Goal: Task Accomplishment & Management: Use online tool/utility

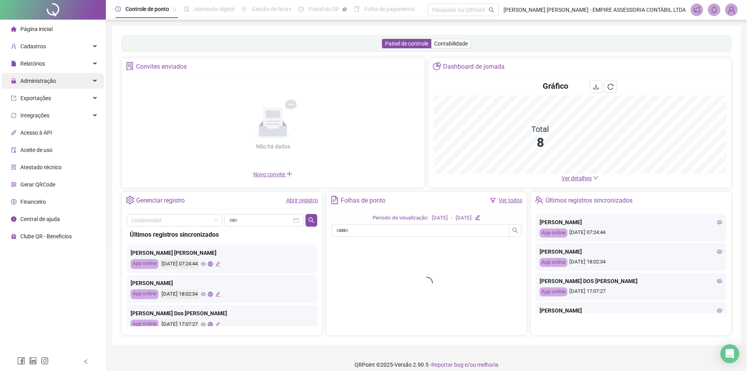
click at [75, 78] on div "Administração" at bounding box center [53, 81] width 102 height 16
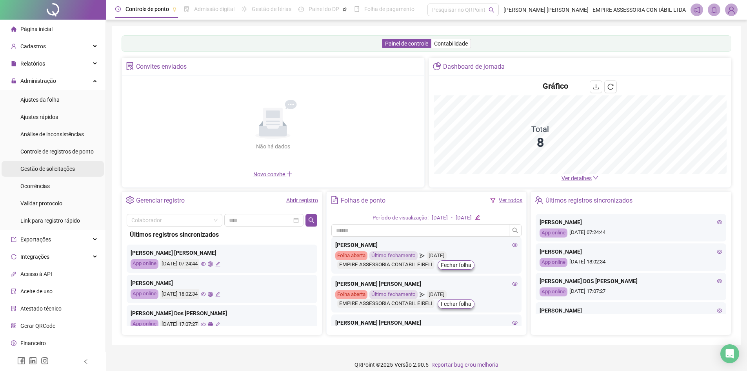
click at [64, 169] on span "Gestão de solicitações" at bounding box center [47, 168] width 55 height 6
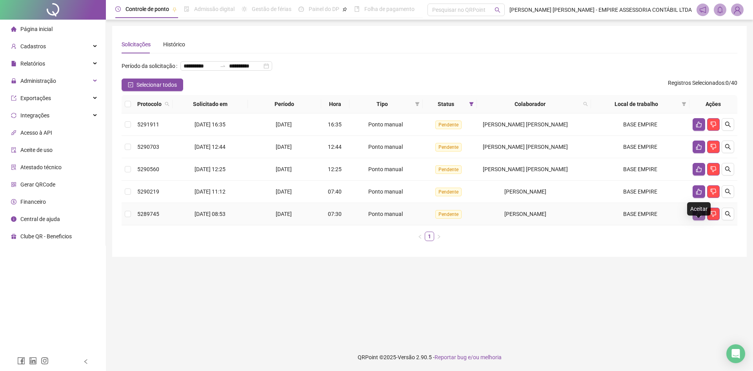
click at [699, 217] on icon "like" at bounding box center [698, 214] width 5 height 6
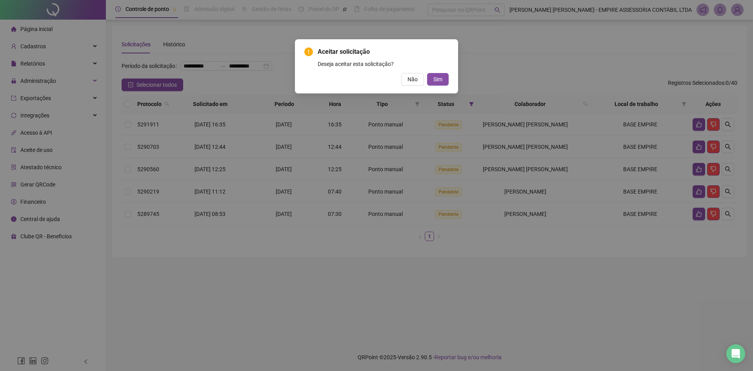
drag, startPoint x: 442, startPoint y: 80, endPoint x: 538, endPoint y: 113, distance: 101.2
click at [442, 78] on button "Sim" at bounding box center [438, 79] width 22 height 13
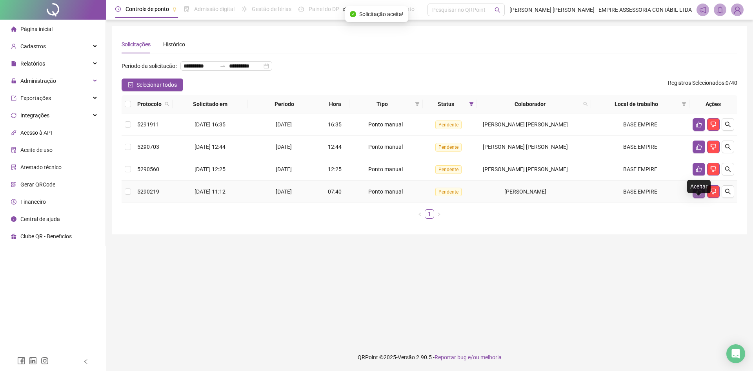
click at [698, 194] on icon "like" at bounding box center [699, 191] width 6 height 6
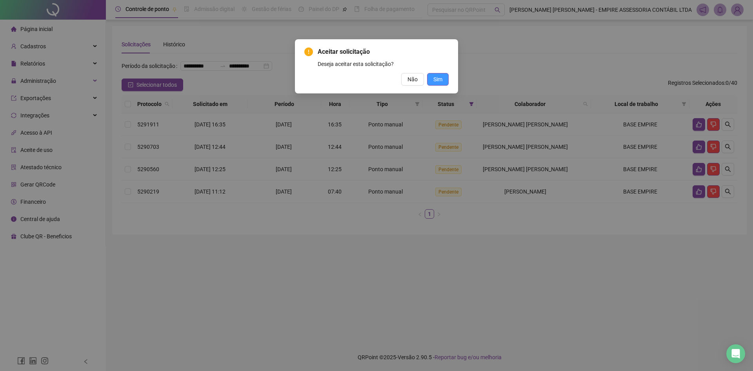
click at [441, 80] on span "Sim" at bounding box center [437, 79] width 9 height 9
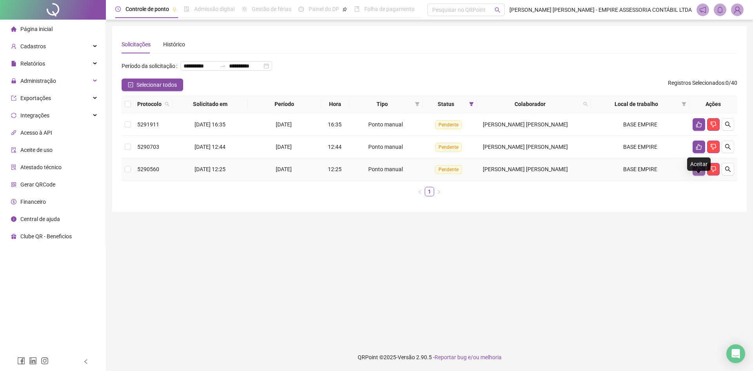
click at [699, 172] on icon "like" at bounding box center [699, 169] width 6 height 6
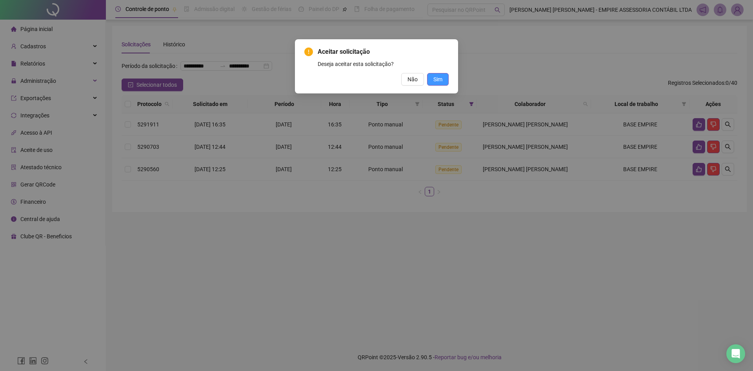
click at [434, 78] on span "Sim" at bounding box center [437, 79] width 9 height 9
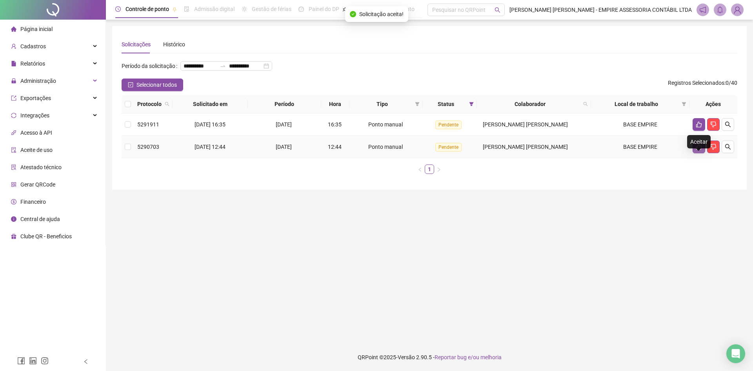
click at [701, 150] on icon "like" at bounding box center [698, 147] width 5 height 6
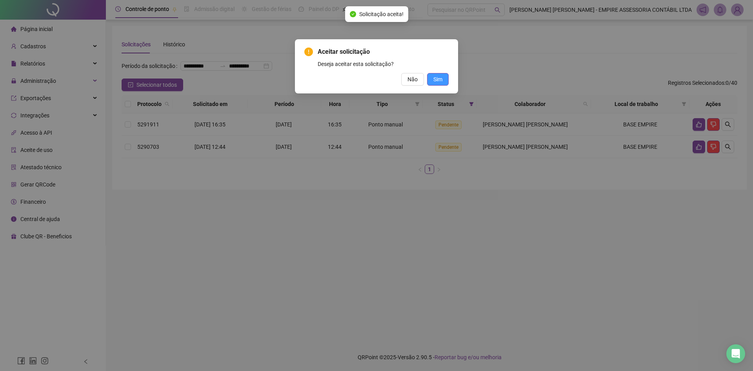
click at [438, 77] on span "Sim" at bounding box center [437, 79] width 9 height 9
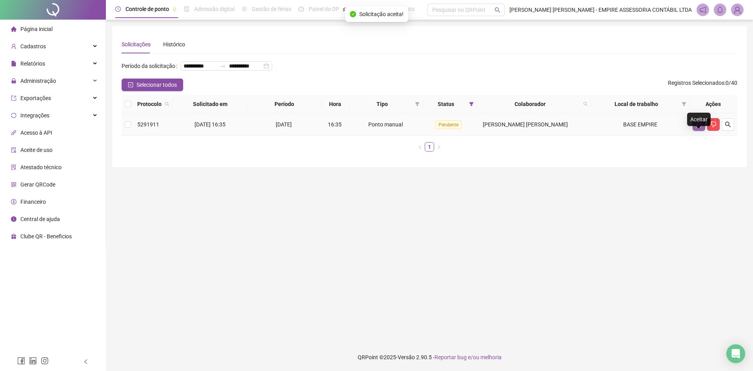
click at [698, 127] on icon "like" at bounding box center [698, 125] width 5 height 6
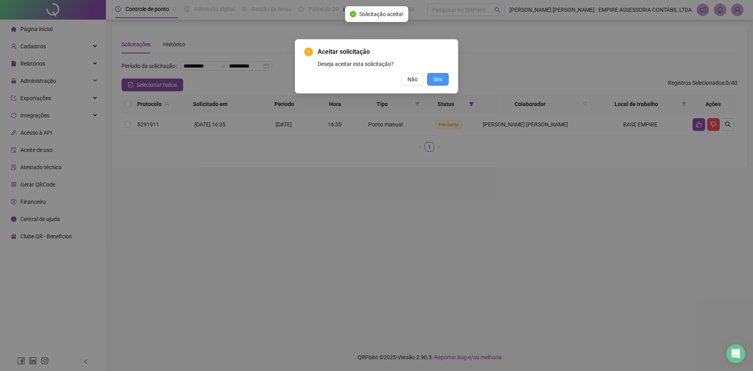
click at [441, 77] on span "Sim" at bounding box center [437, 79] width 9 height 9
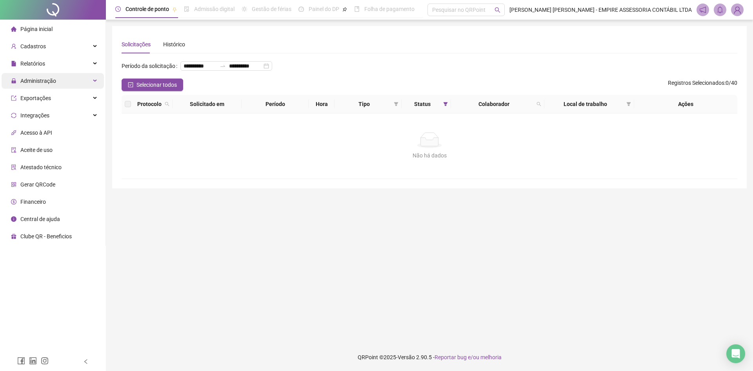
click at [89, 76] on div "Administração" at bounding box center [53, 81] width 102 height 16
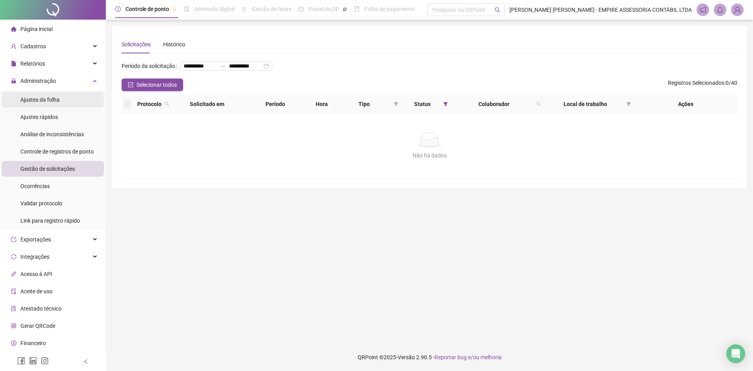
click at [52, 100] on span "Ajustes da folha" at bounding box center [39, 99] width 39 height 6
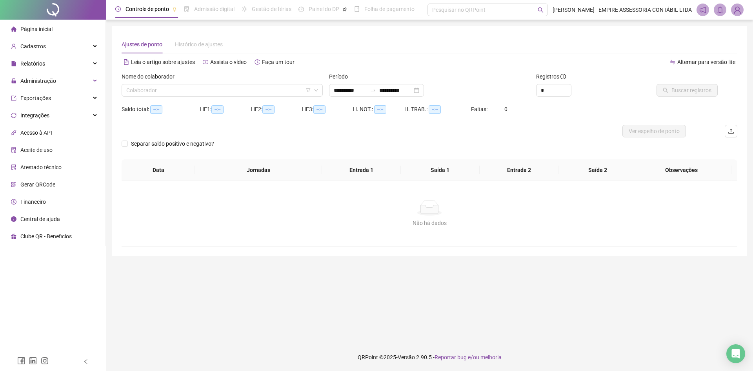
type input "**********"
click at [169, 91] on input "search" at bounding box center [218, 90] width 185 height 12
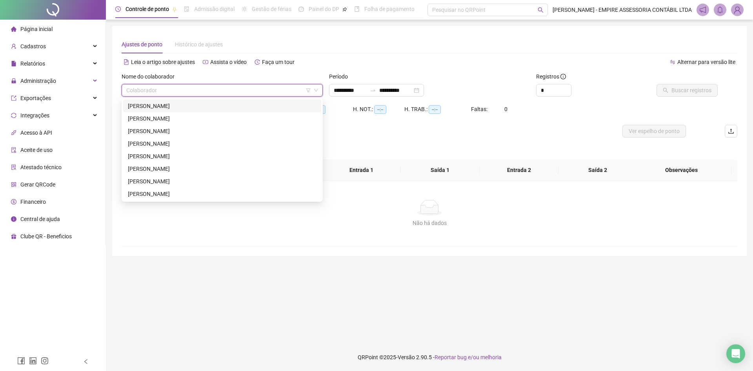
drag, startPoint x: 178, startPoint y: 108, endPoint x: 201, endPoint y: 99, distance: 24.7
click at [178, 107] on div "CAROLAINE GOMES KLEM" at bounding box center [222, 106] width 189 height 9
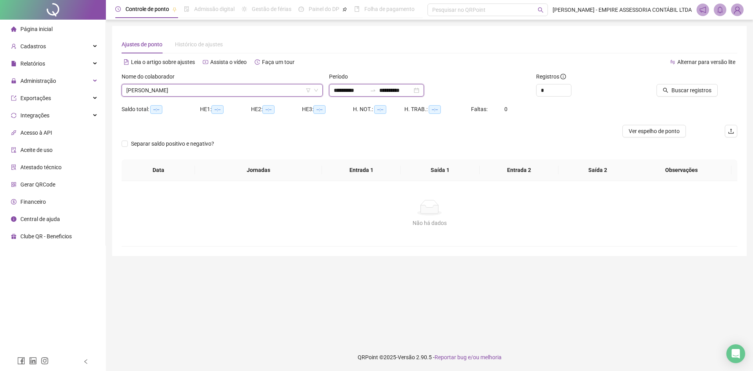
click at [367, 89] on input "**********" at bounding box center [350, 90] width 33 height 9
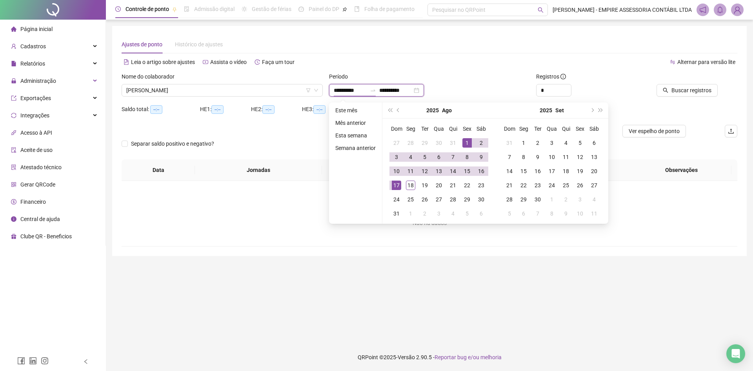
click at [367, 89] on input "**********" at bounding box center [350, 90] width 33 height 9
type input "*"
click at [565, 88] on span "Increase Value" at bounding box center [566, 87] width 9 height 7
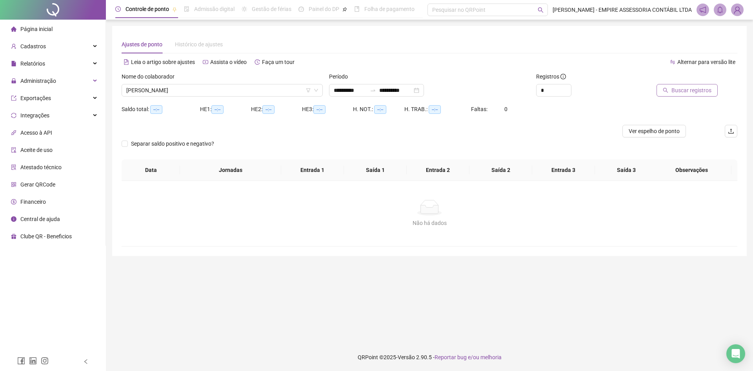
click at [687, 89] on span "Buscar registros" at bounding box center [691, 90] width 40 height 9
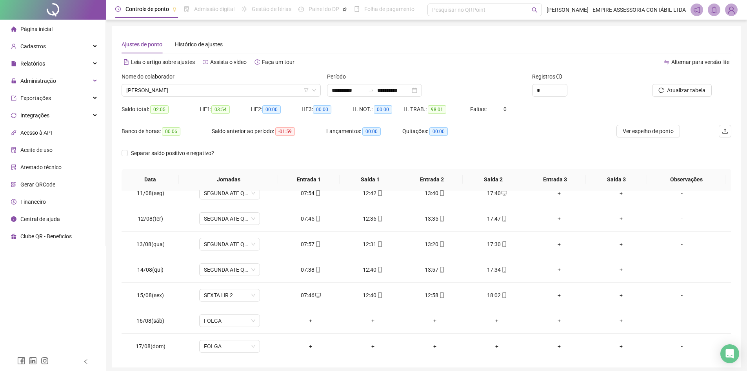
scroll to position [266, 0]
click at [209, 87] on span "CAROLAINE GOMES KLEM" at bounding box center [221, 90] width 190 height 12
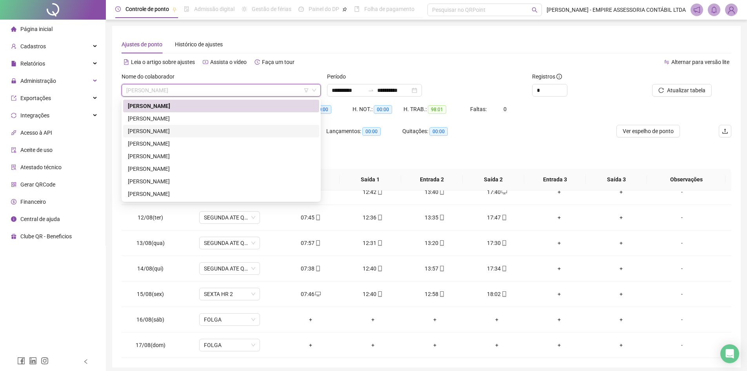
click at [206, 129] on div "LUANA SILVA GORDIANO COUTINHO" at bounding box center [221, 131] width 187 height 9
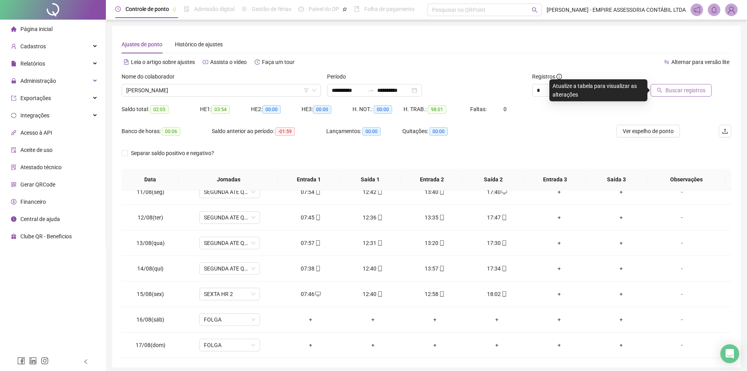
click at [692, 91] on span "Buscar registros" at bounding box center [685, 90] width 40 height 9
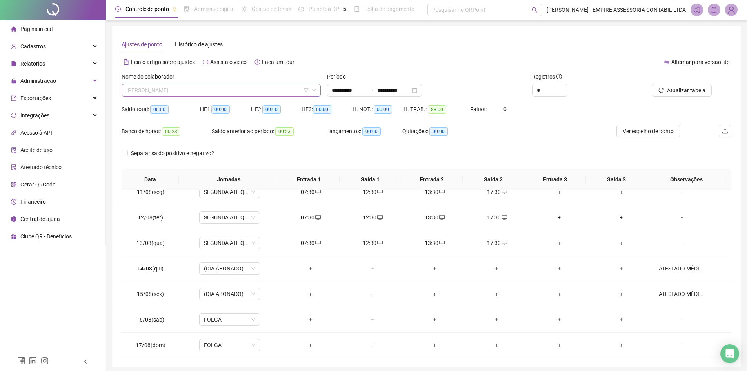
click at [228, 89] on span "LUANA SILVA GORDIANO COUTINHO" at bounding box center [221, 90] width 190 height 12
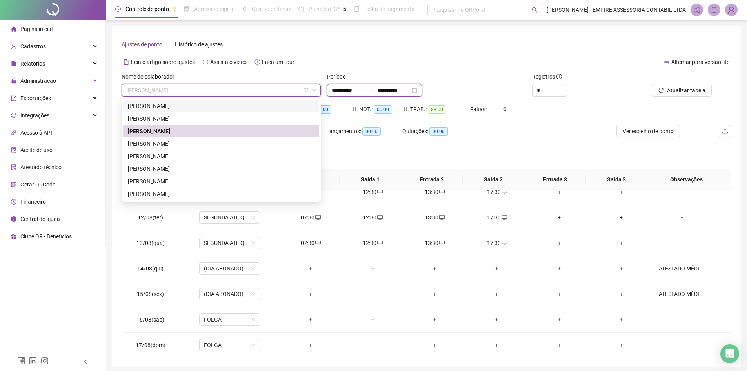
click at [410, 93] on input "**********" at bounding box center [393, 90] width 33 height 9
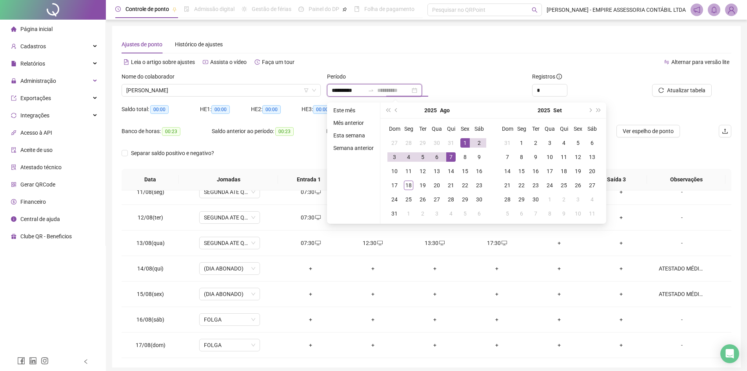
type input "**********"
click at [462, 142] on div "1" at bounding box center [464, 142] width 9 height 9
click at [409, 185] on div "18" at bounding box center [408, 184] width 9 height 9
type input "**********"
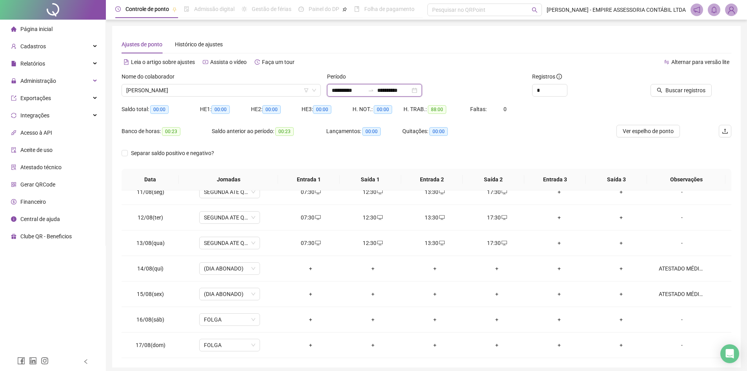
click at [410, 91] on input "**********" at bounding box center [393, 90] width 33 height 9
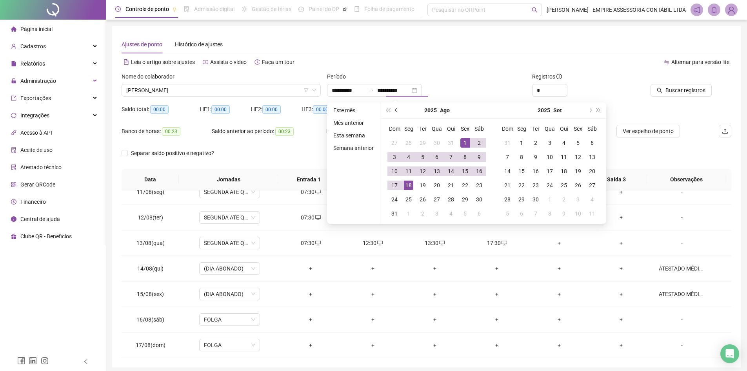
click at [395, 112] on button "prev-year" at bounding box center [396, 110] width 9 height 16
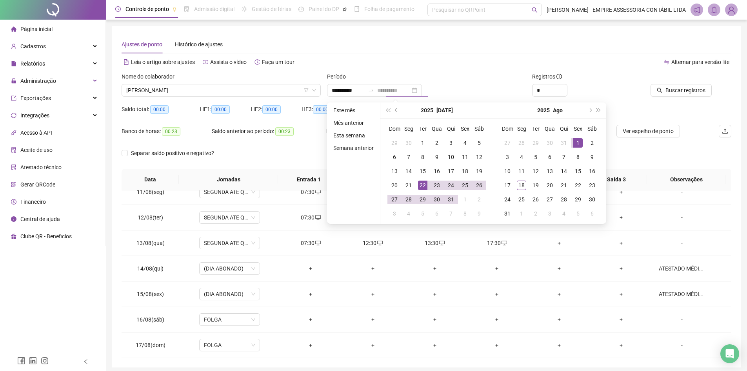
type input "**********"
click at [423, 185] on div "22" at bounding box center [422, 184] width 9 height 9
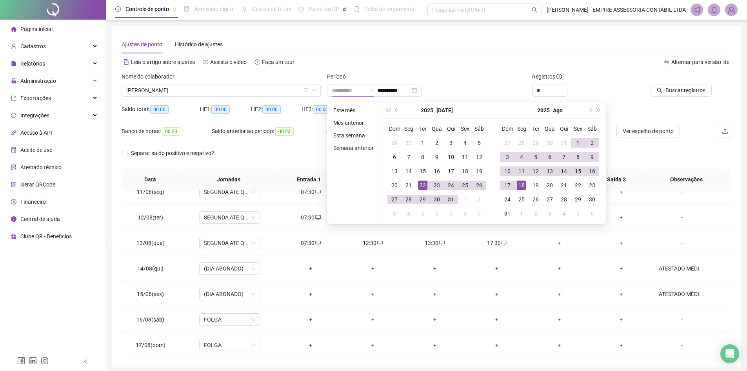
click at [519, 185] on div "18" at bounding box center [521, 184] width 9 height 9
type input "**********"
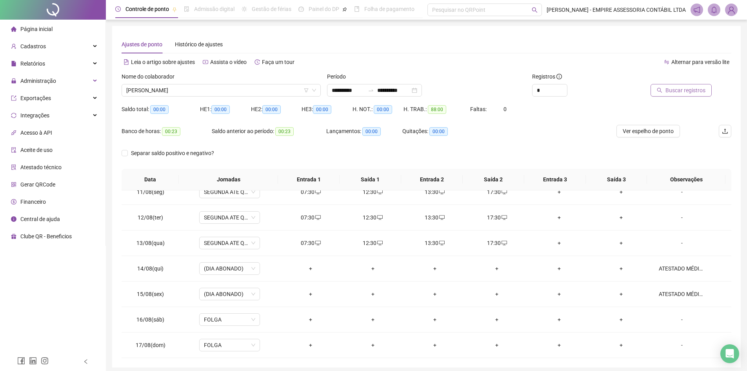
drag, startPoint x: 680, startPoint y: 88, endPoint x: 674, endPoint y: 88, distance: 6.3
click at [674, 88] on span "Buscar registros" at bounding box center [685, 90] width 40 height 9
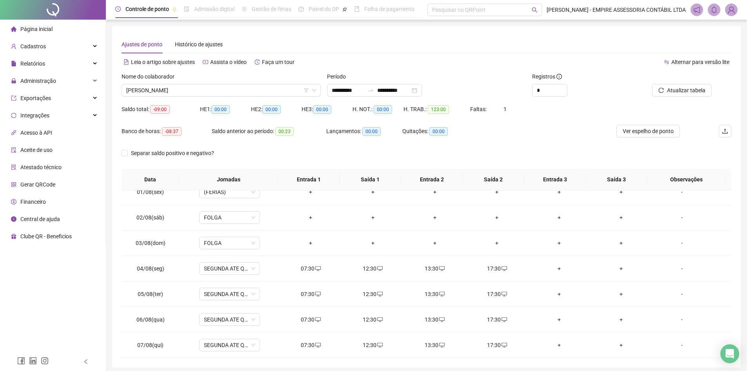
click at [241, 92] on span "LUANA SILVA GORDIANO COUTINHO" at bounding box center [221, 90] width 190 height 12
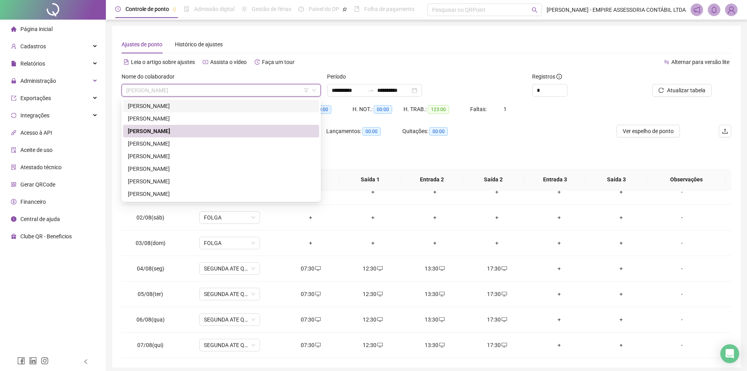
click at [227, 107] on div "CAROLAINE GOMES KLEM" at bounding box center [221, 106] width 187 height 9
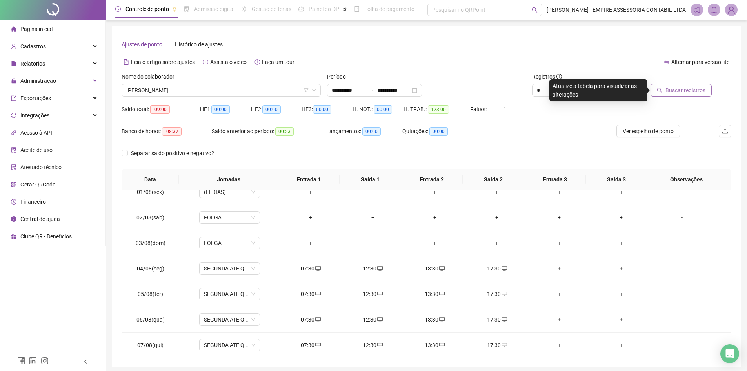
click at [691, 90] on span "Buscar registros" at bounding box center [685, 90] width 40 height 9
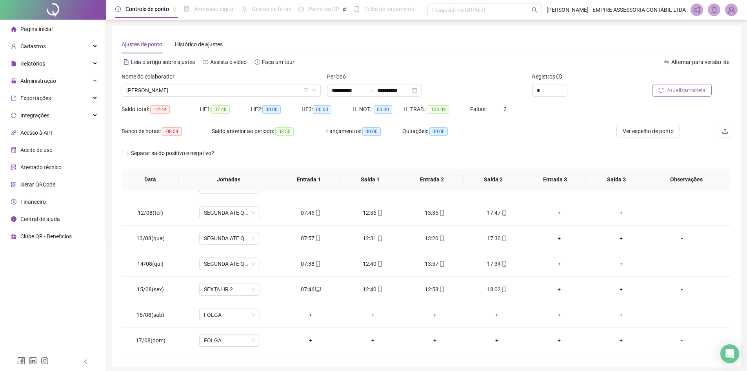
scroll to position [546, 0]
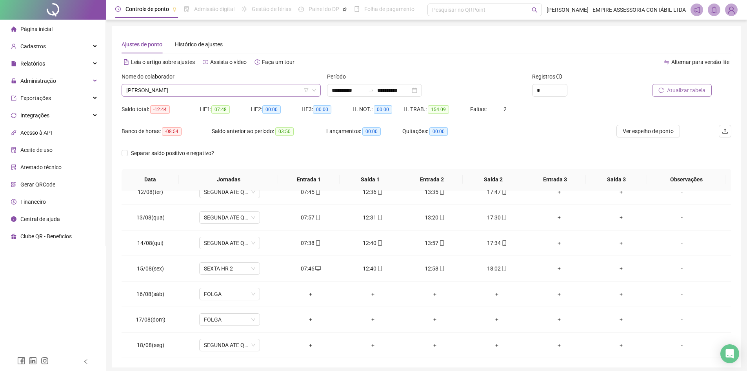
click at [206, 87] on span "CAROLAINE GOMES KLEM" at bounding box center [221, 90] width 190 height 12
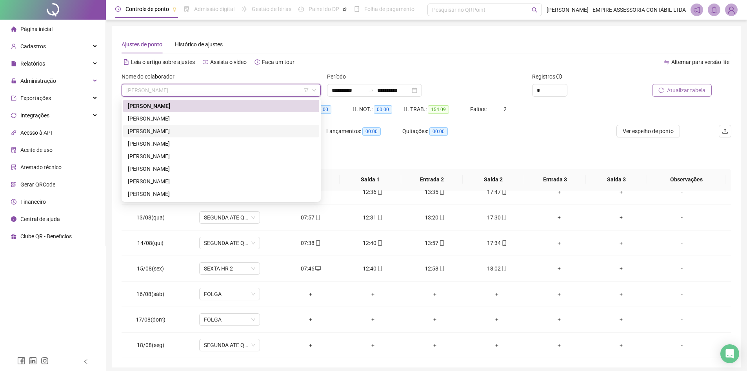
drag, startPoint x: 202, startPoint y: 130, endPoint x: 206, endPoint y: 129, distance: 4.3
click at [202, 129] on div "LUANA SILVA GORDIANO COUTINHO" at bounding box center [221, 131] width 187 height 9
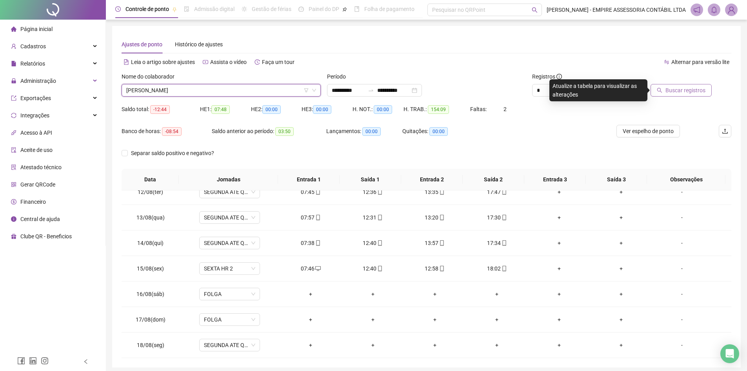
click at [689, 87] on span "Buscar registros" at bounding box center [685, 90] width 40 height 9
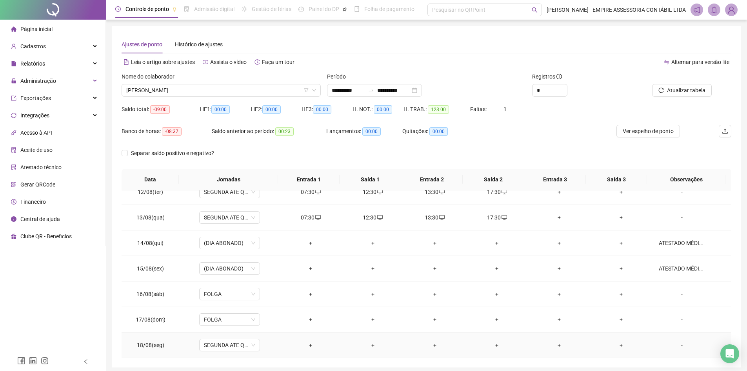
click at [308, 343] on div "+" at bounding box center [310, 344] width 49 height 9
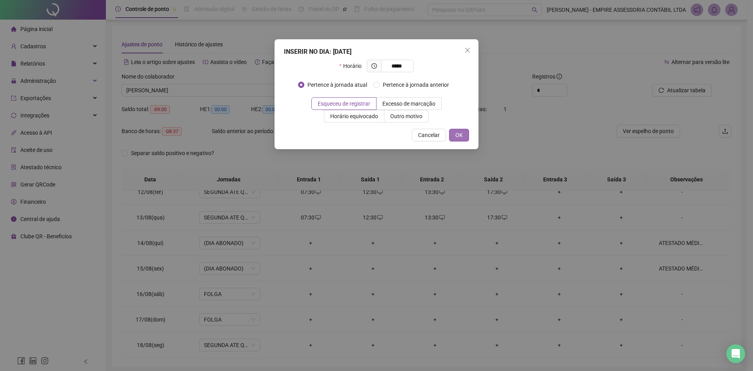
type input "*****"
click at [461, 138] on span "OK" at bounding box center [458, 135] width 7 height 9
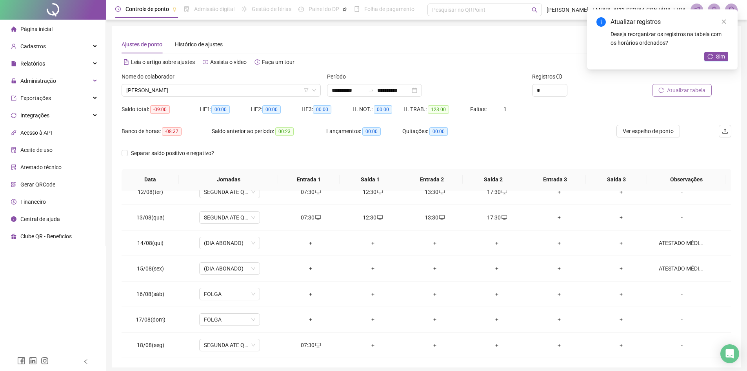
click at [673, 91] on span "Atualizar tabela" at bounding box center [686, 90] width 38 height 9
click at [226, 89] on span "LUANA SILVA GORDIANO COUTINHO" at bounding box center [221, 90] width 190 height 12
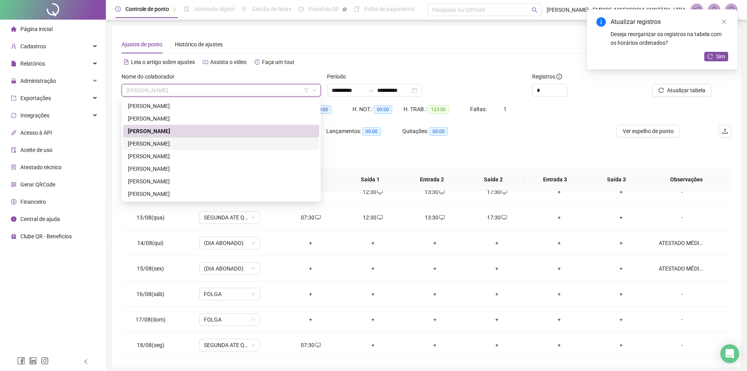
click at [201, 143] on div "MARIANA LIMA DOS SANTOS" at bounding box center [221, 143] width 187 height 9
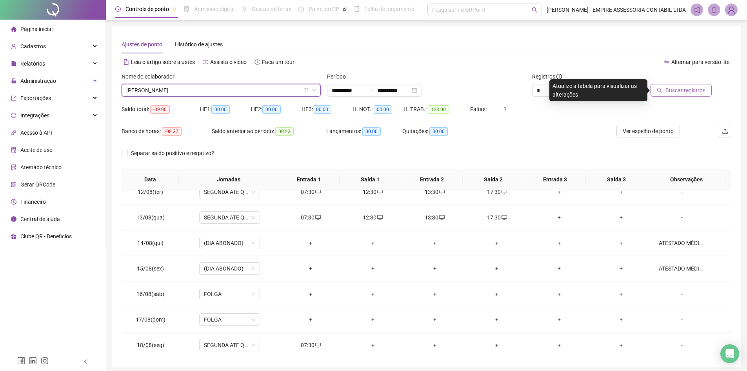
click at [684, 90] on span "Buscar registros" at bounding box center [685, 90] width 40 height 9
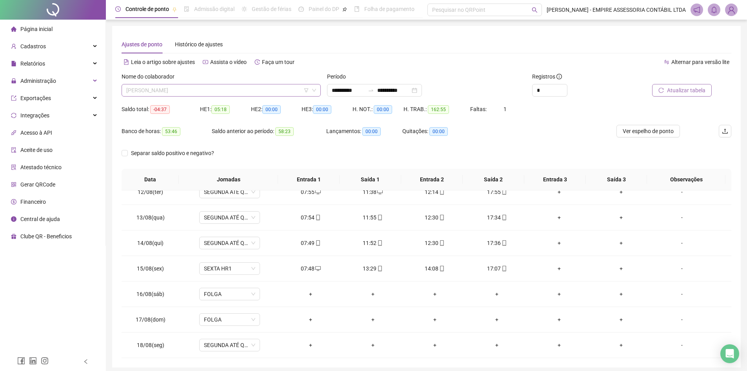
click at [209, 89] on span "MARIANA LIMA DOS SANTOS" at bounding box center [221, 90] width 190 height 12
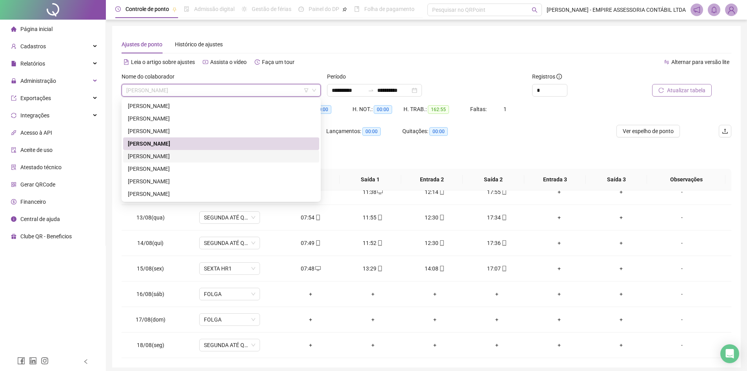
click at [189, 156] on div "[PERSON_NAME] [PERSON_NAME]" at bounding box center [221, 156] width 187 height 9
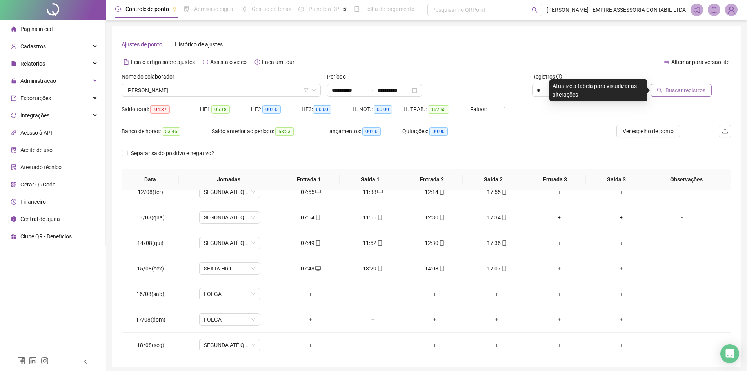
click at [675, 86] on span "Buscar registros" at bounding box center [685, 90] width 40 height 9
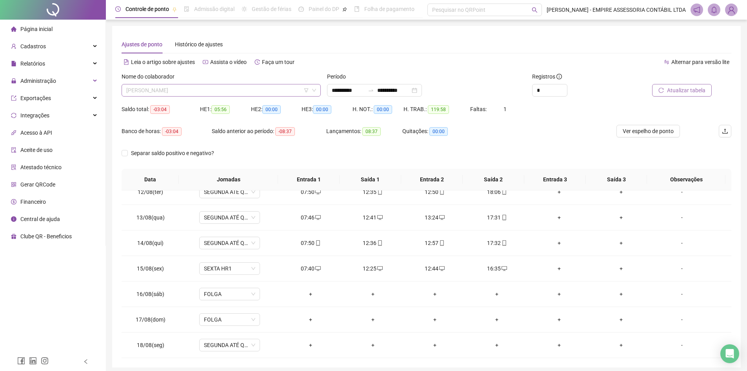
click at [196, 90] on span "[PERSON_NAME] [PERSON_NAME]" at bounding box center [221, 90] width 190 height 12
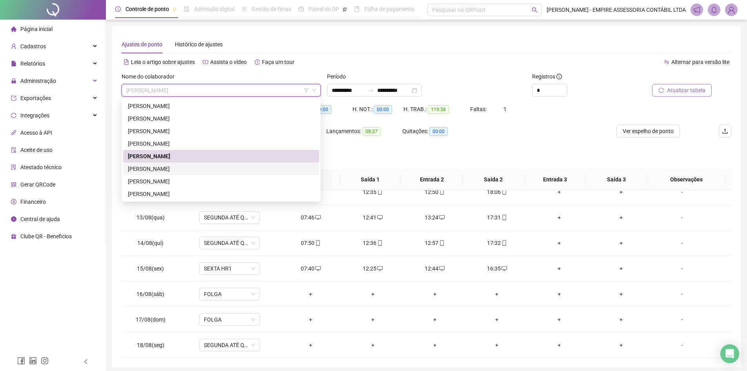
click at [179, 170] on div "SAMANTA PIRAN XIMENES" at bounding box center [221, 168] width 187 height 9
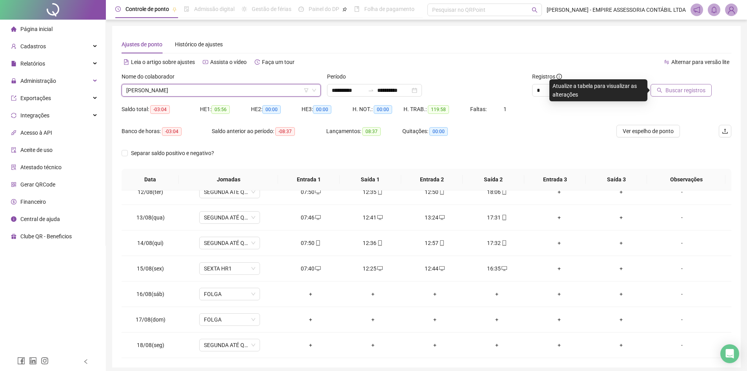
click at [691, 93] on span "Buscar registros" at bounding box center [685, 90] width 40 height 9
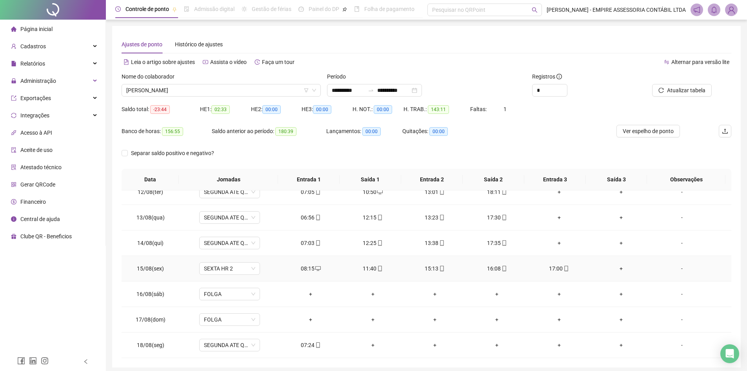
click at [617, 267] on div "+" at bounding box center [620, 268] width 49 height 9
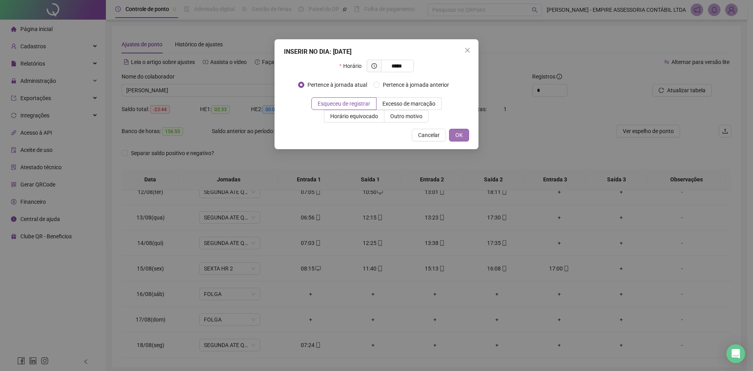
type input "*****"
click at [459, 134] on span "OK" at bounding box center [458, 135] width 7 height 9
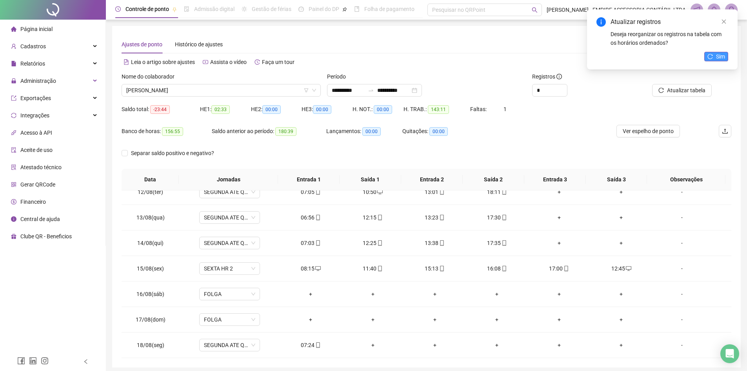
drag, startPoint x: 724, startPoint y: 58, endPoint x: 719, endPoint y: 73, distance: 15.5
click at [723, 58] on span "Sim" at bounding box center [720, 56] width 9 height 9
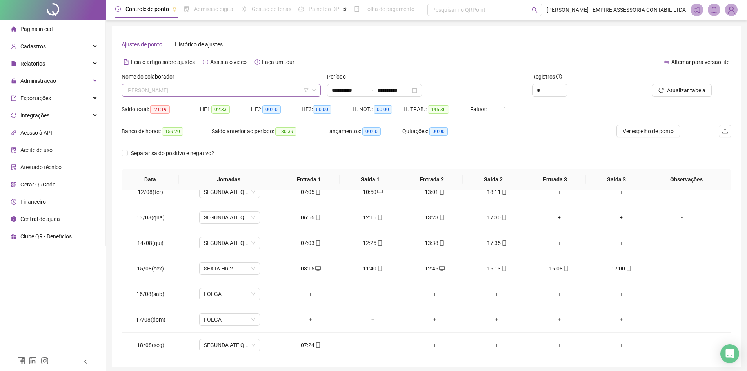
click at [205, 89] on span "SAMANTA PIRAN XIMENES" at bounding box center [221, 90] width 190 height 12
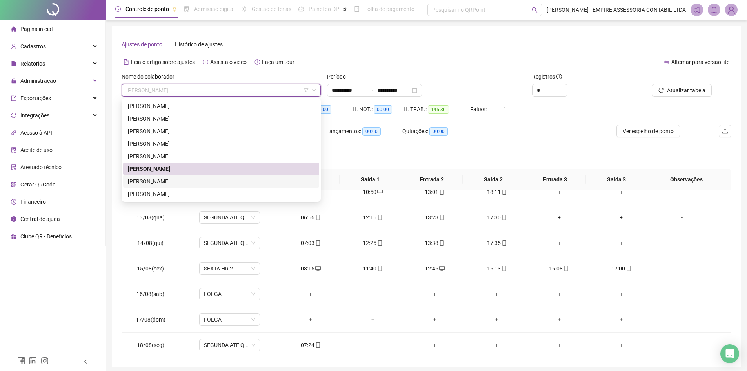
click at [214, 182] on div "[PERSON_NAME]" at bounding box center [221, 181] width 187 height 9
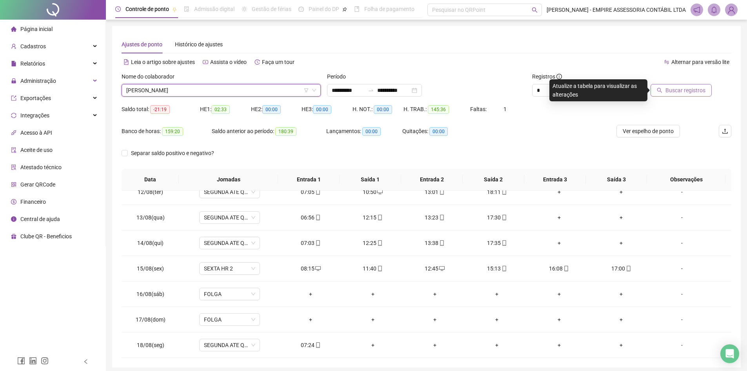
click at [679, 91] on span "Buscar registros" at bounding box center [685, 90] width 40 height 9
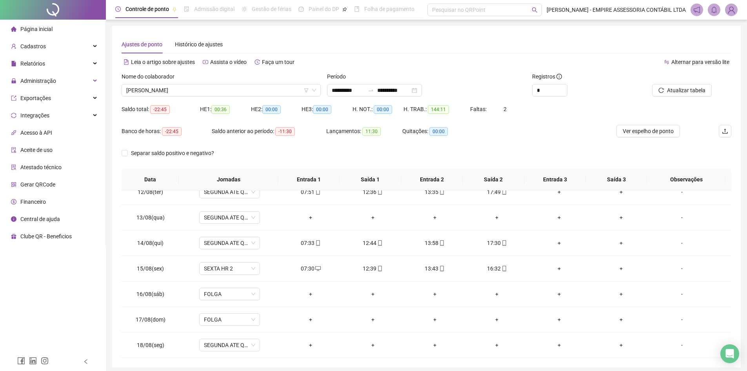
scroll to position [99, 0]
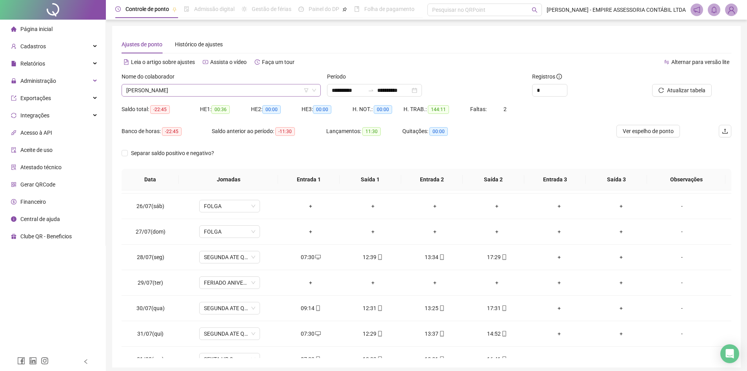
click at [236, 90] on span "[PERSON_NAME]" at bounding box center [221, 90] width 190 height 12
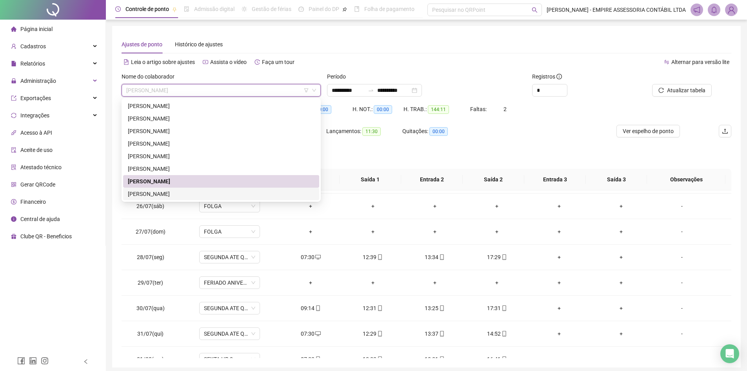
click at [210, 191] on div "[PERSON_NAME]" at bounding box center [221, 193] width 187 height 9
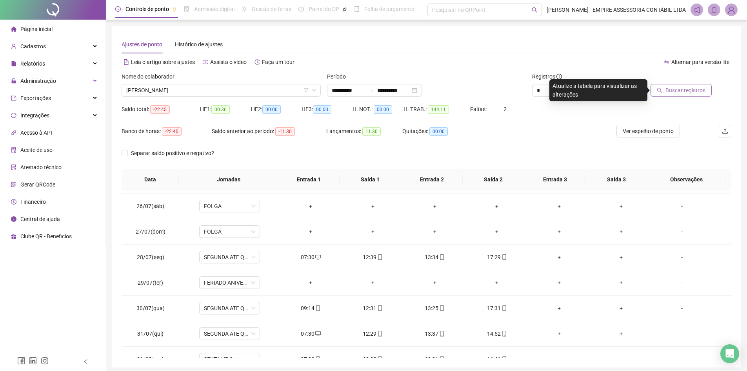
click at [684, 90] on span "Buscar registros" at bounding box center [685, 90] width 40 height 9
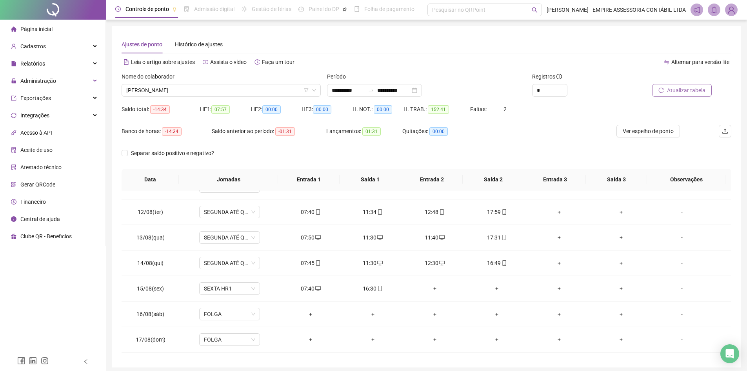
scroll to position [546, 0]
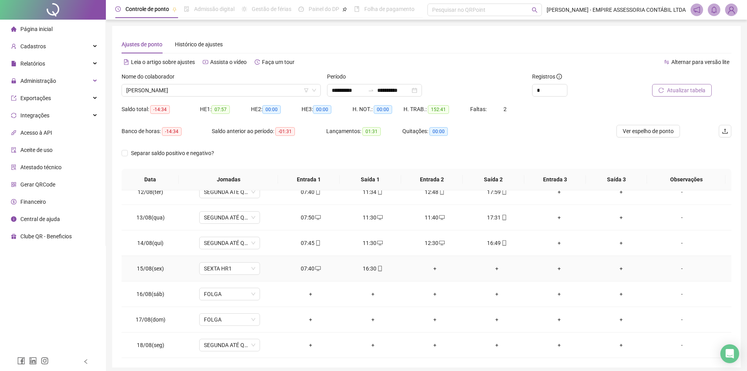
click at [432, 268] on div "+" at bounding box center [434, 268] width 49 height 9
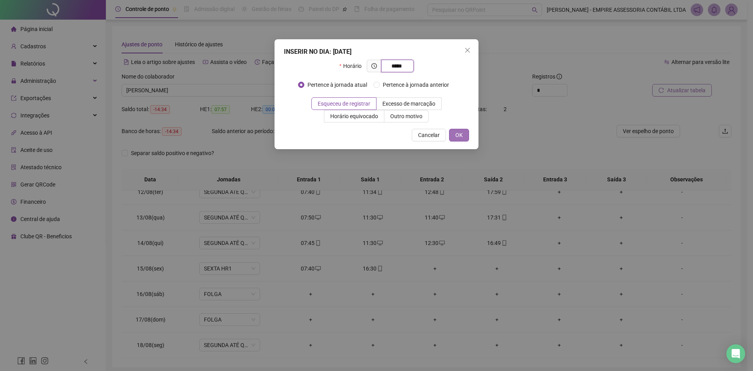
type input "*****"
click at [458, 134] on span "OK" at bounding box center [458, 135] width 7 height 9
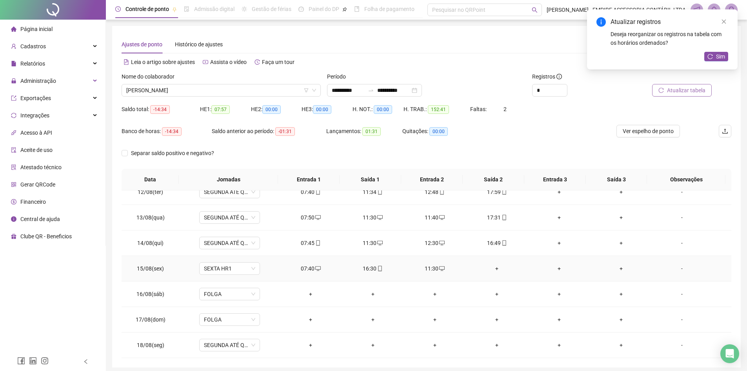
click at [494, 267] on div "+" at bounding box center [496, 268] width 49 height 9
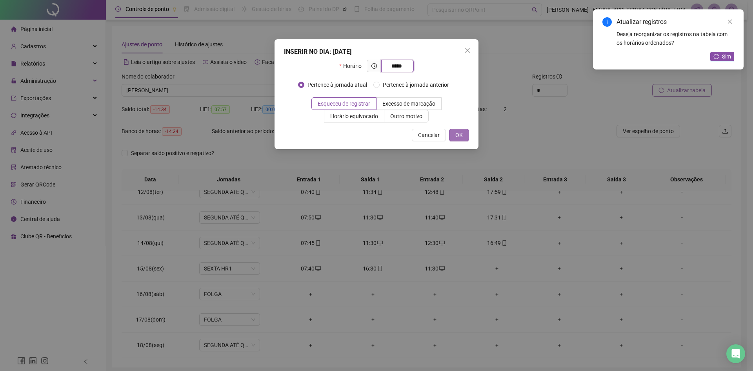
type input "*****"
click at [460, 133] on span "OK" at bounding box center [458, 135] width 7 height 9
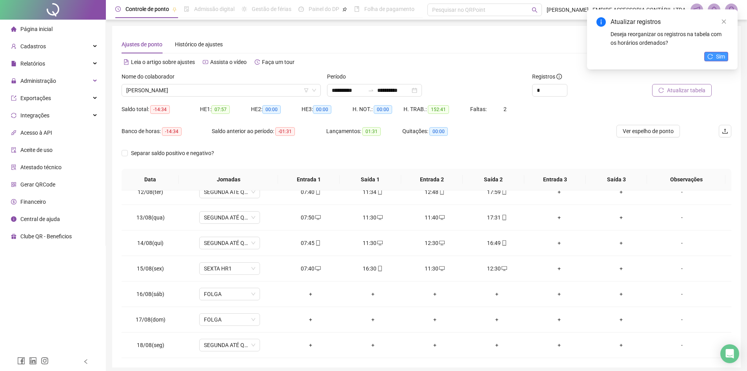
click at [723, 57] on span "Sim" at bounding box center [720, 56] width 9 height 9
